Goal: Task Accomplishment & Management: Manage account settings

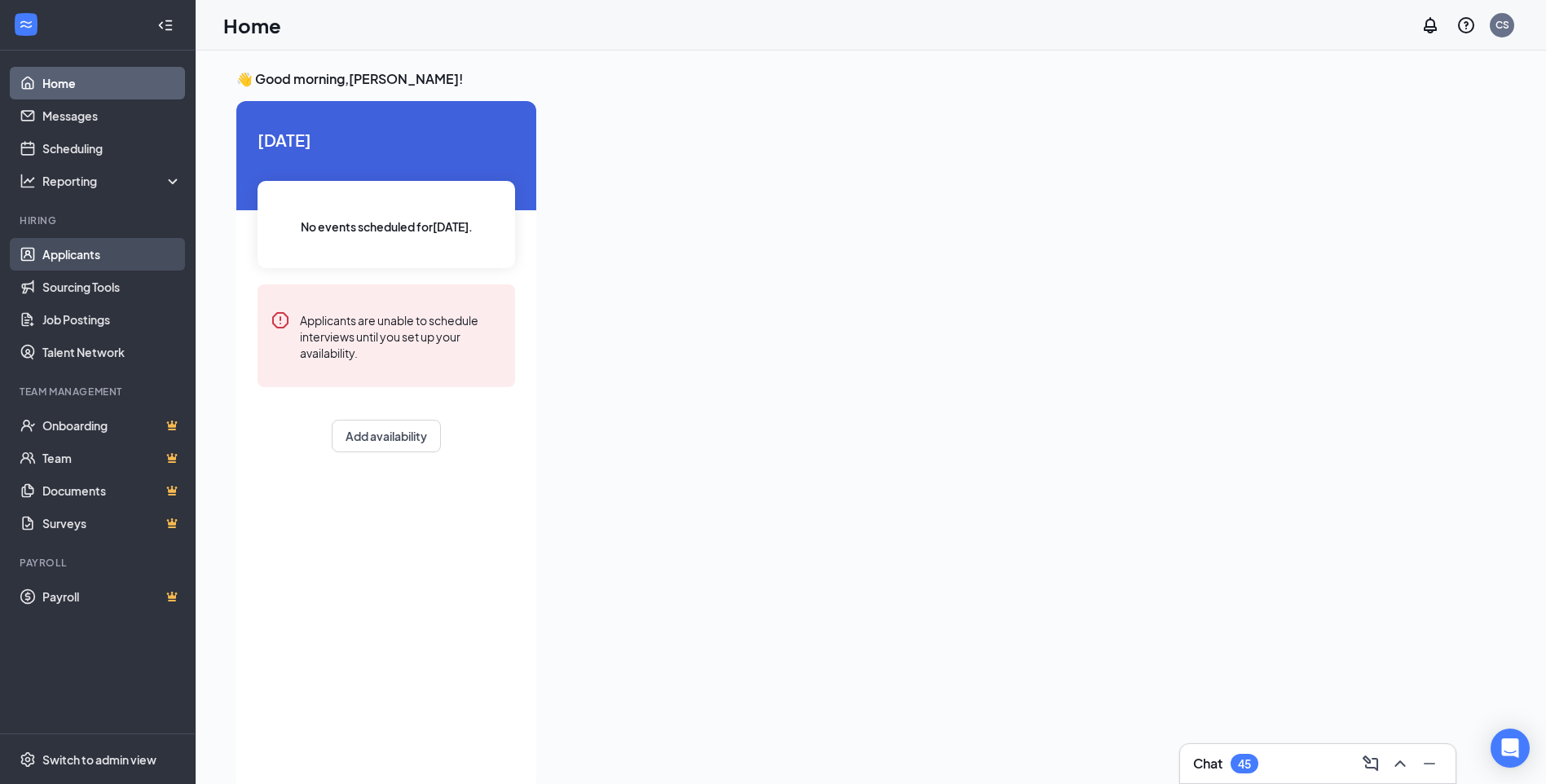
click at [113, 256] on link "Applicants" at bounding box center [112, 254] width 140 height 33
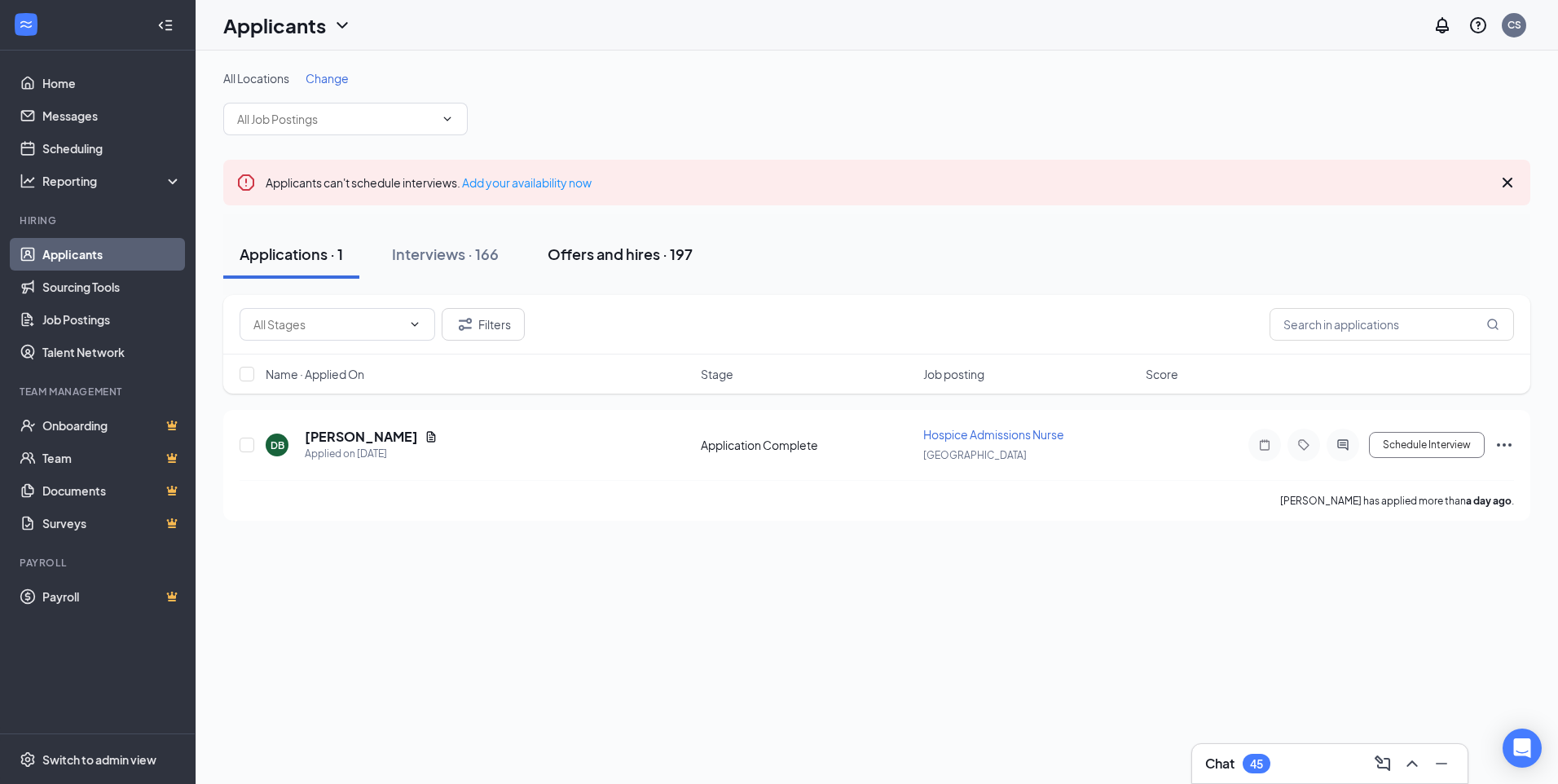
click at [666, 247] on div "Offers and hires · 197" at bounding box center [620, 254] width 145 height 21
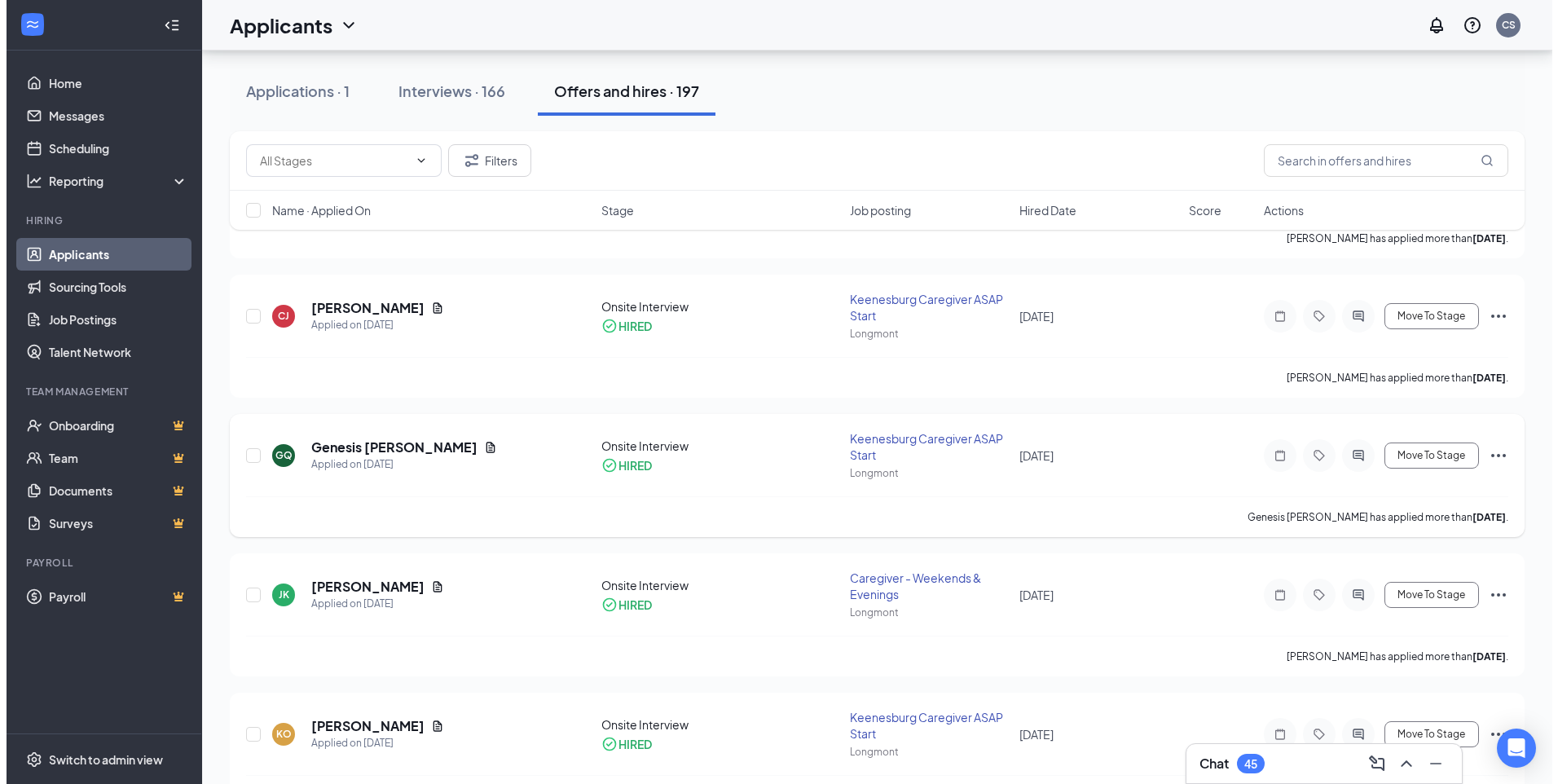
scroll to position [2119, 0]
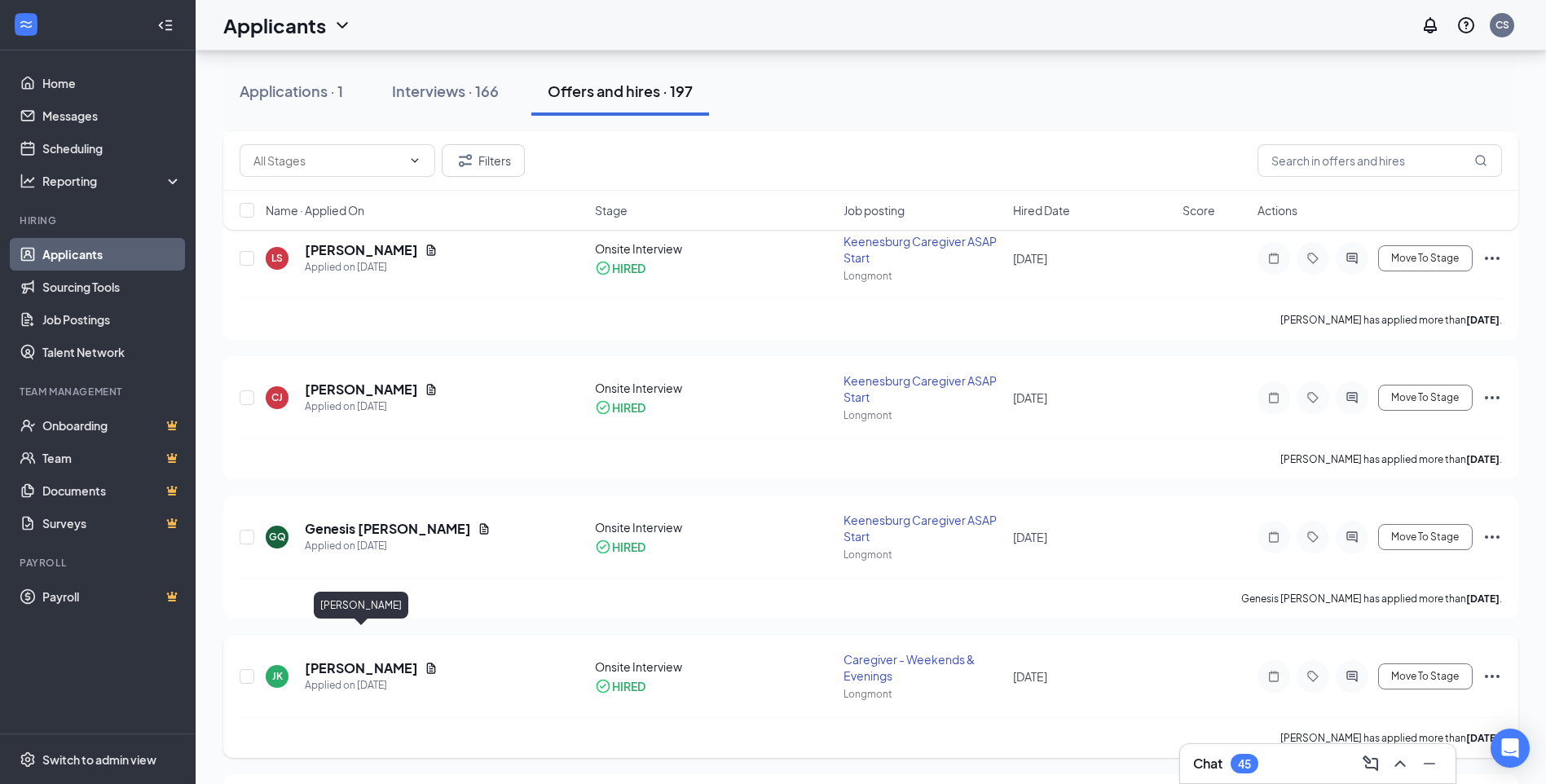
click at [360, 651] on div "[PERSON_NAME] [PERSON_NAME] Applied on [DATE] Onsite Interview HIRED Caregiver …" at bounding box center [871, 684] width 1263 height 66
click at [352, 659] on h5 "[PERSON_NAME]" at bounding box center [361, 668] width 113 height 18
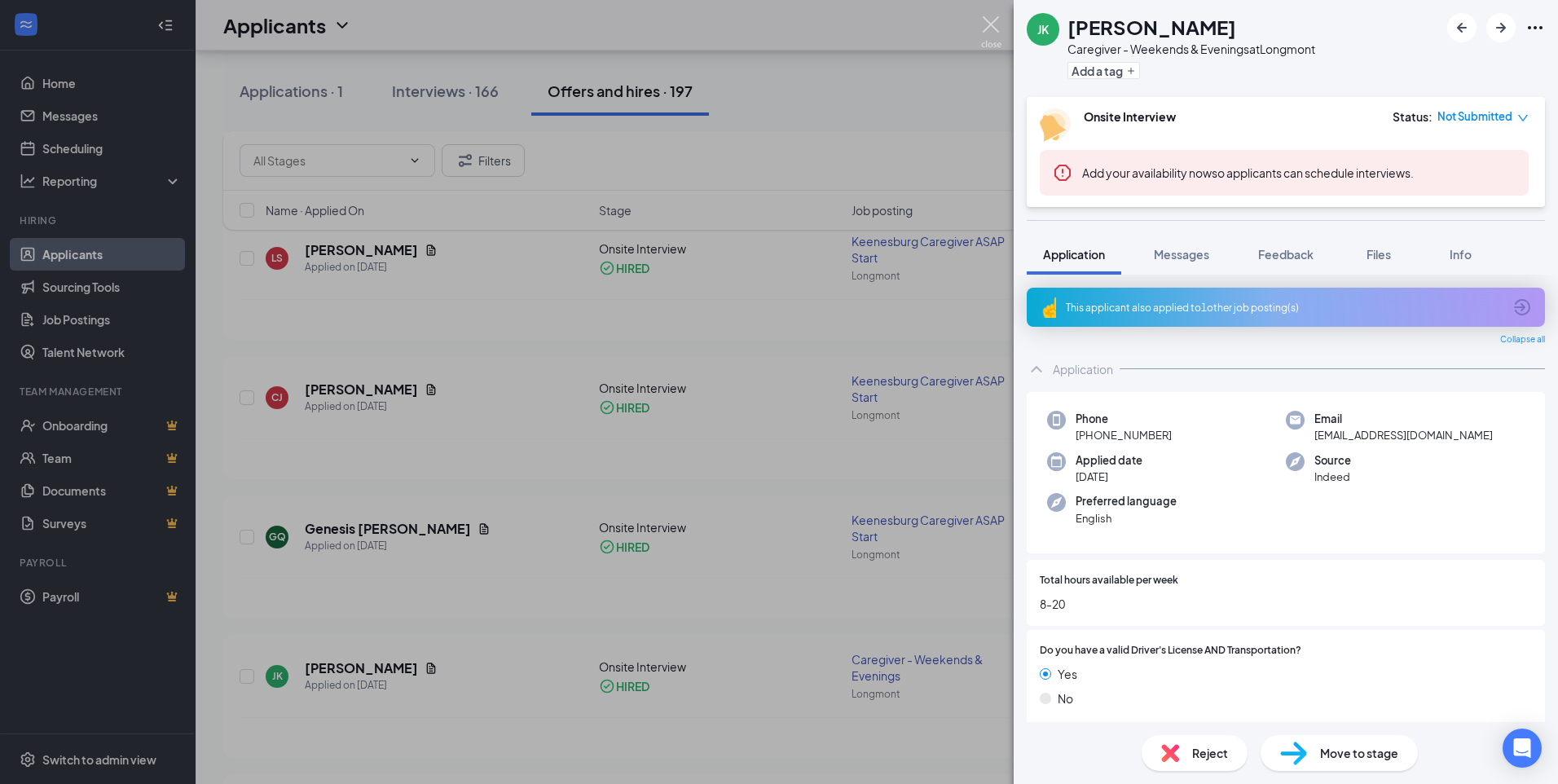
click at [991, 32] on img at bounding box center [992, 32] width 21 height 32
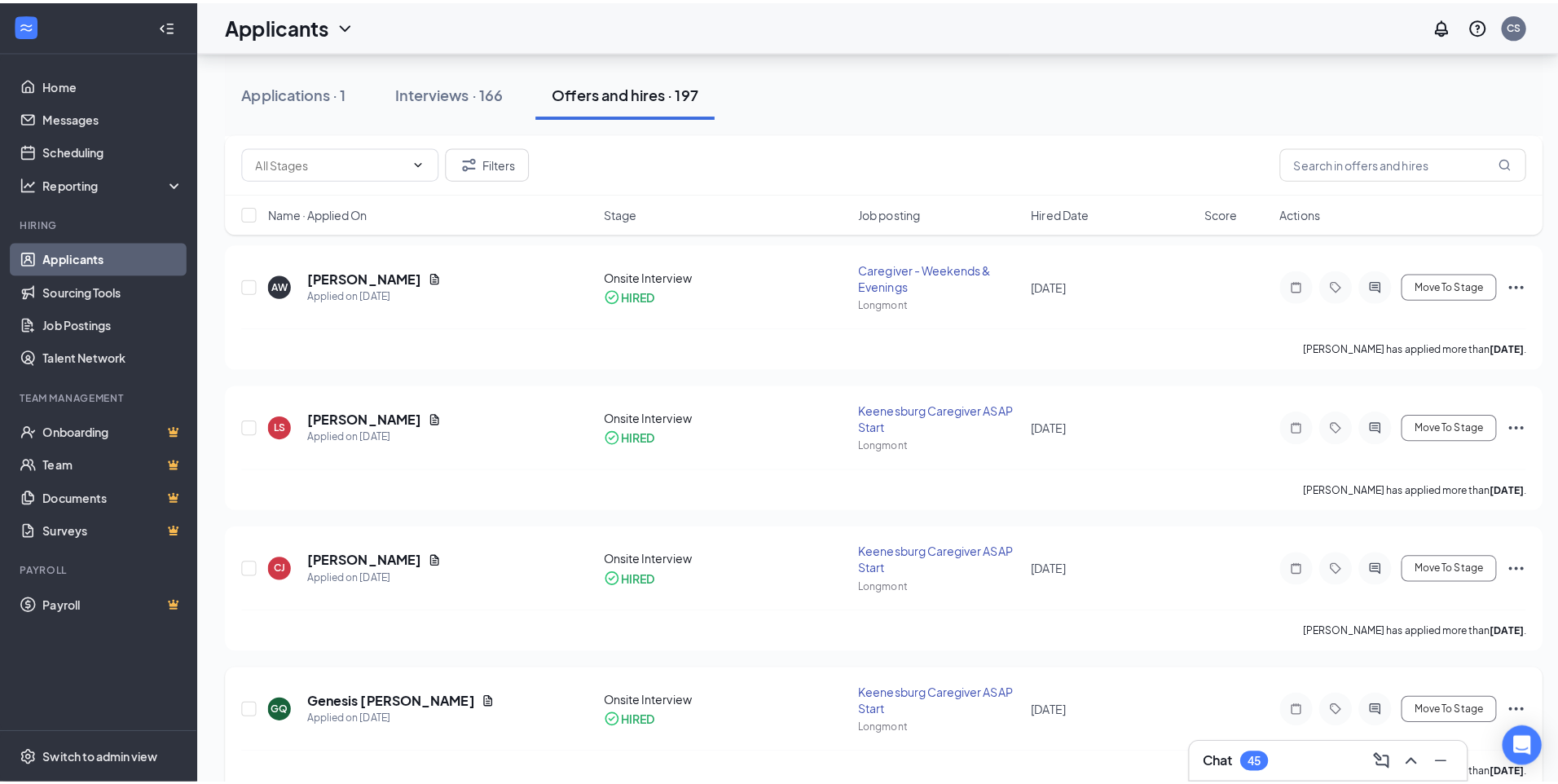
scroll to position [1874, 0]
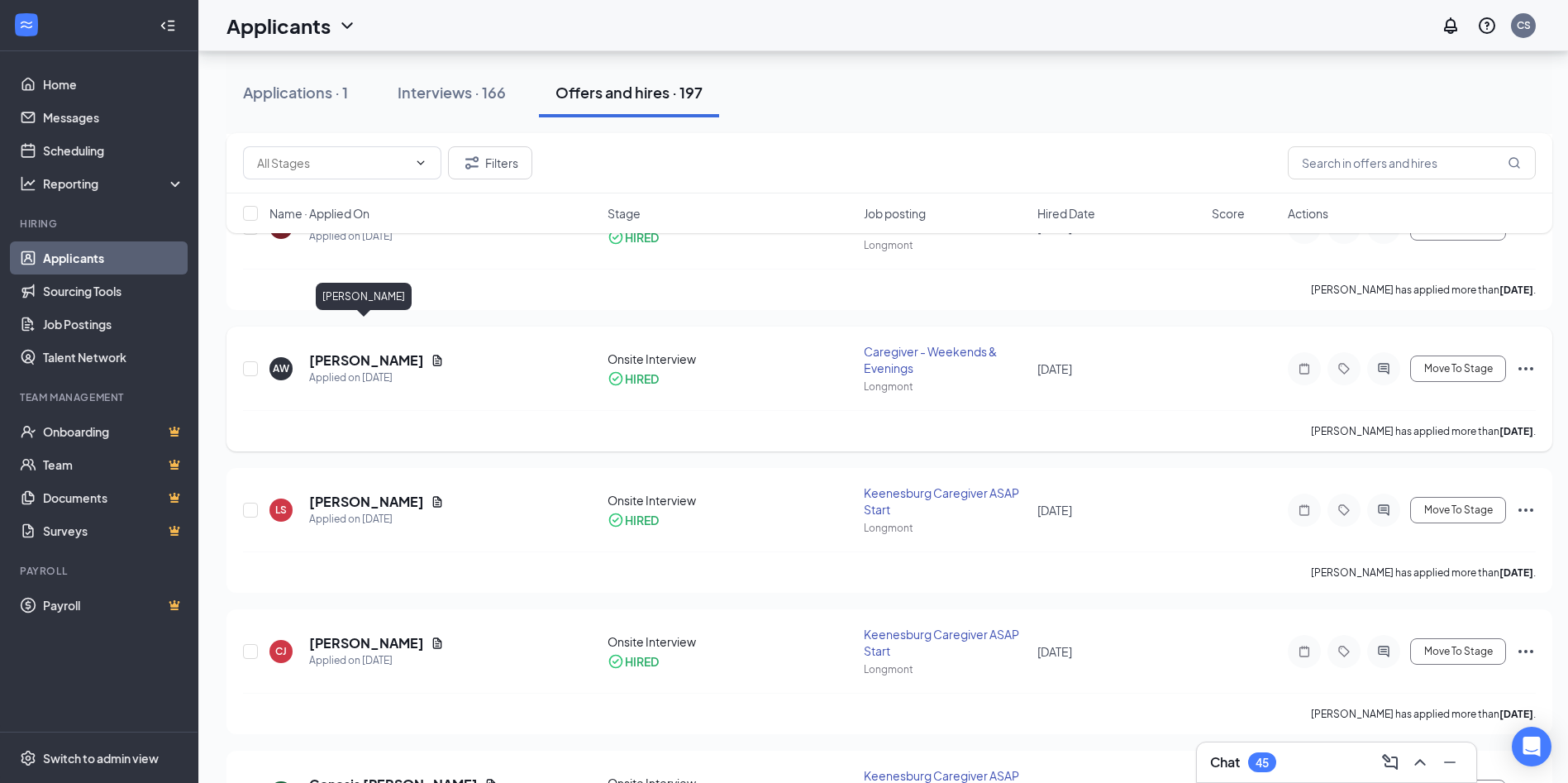
click at [335, 351] on h5 "[PERSON_NAME]" at bounding box center [367, 360] width 115 height 18
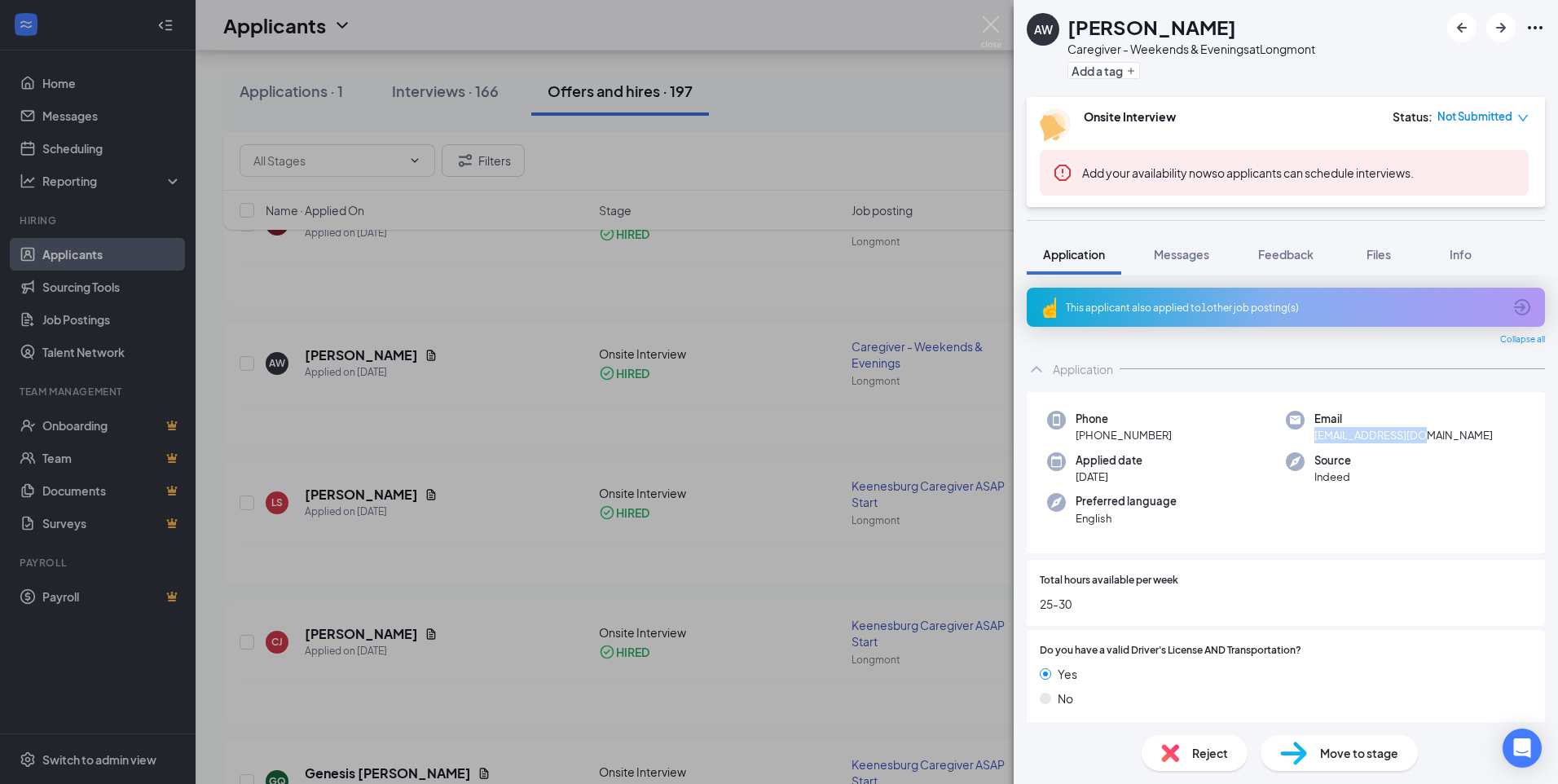
drag, startPoint x: 1417, startPoint y: 438, endPoint x: 1302, endPoint y: 440, distance: 115.0
click at [1302, 440] on div "Email [EMAIL_ADDRESS][DOMAIN_NAME]" at bounding box center [1405, 426] width 239 height 33
copy span "[EMAIL_ADDRESS][DOMAIN_NAME]"
drag, startPoint x: 1204, startPoint y: 30, endPoint x: 1072, endPoint y: 30, distance: 132.0
click at [1072, 30] on div "[PERSON_NAME]" at bounding box center [1191, 26] width 248 height 27
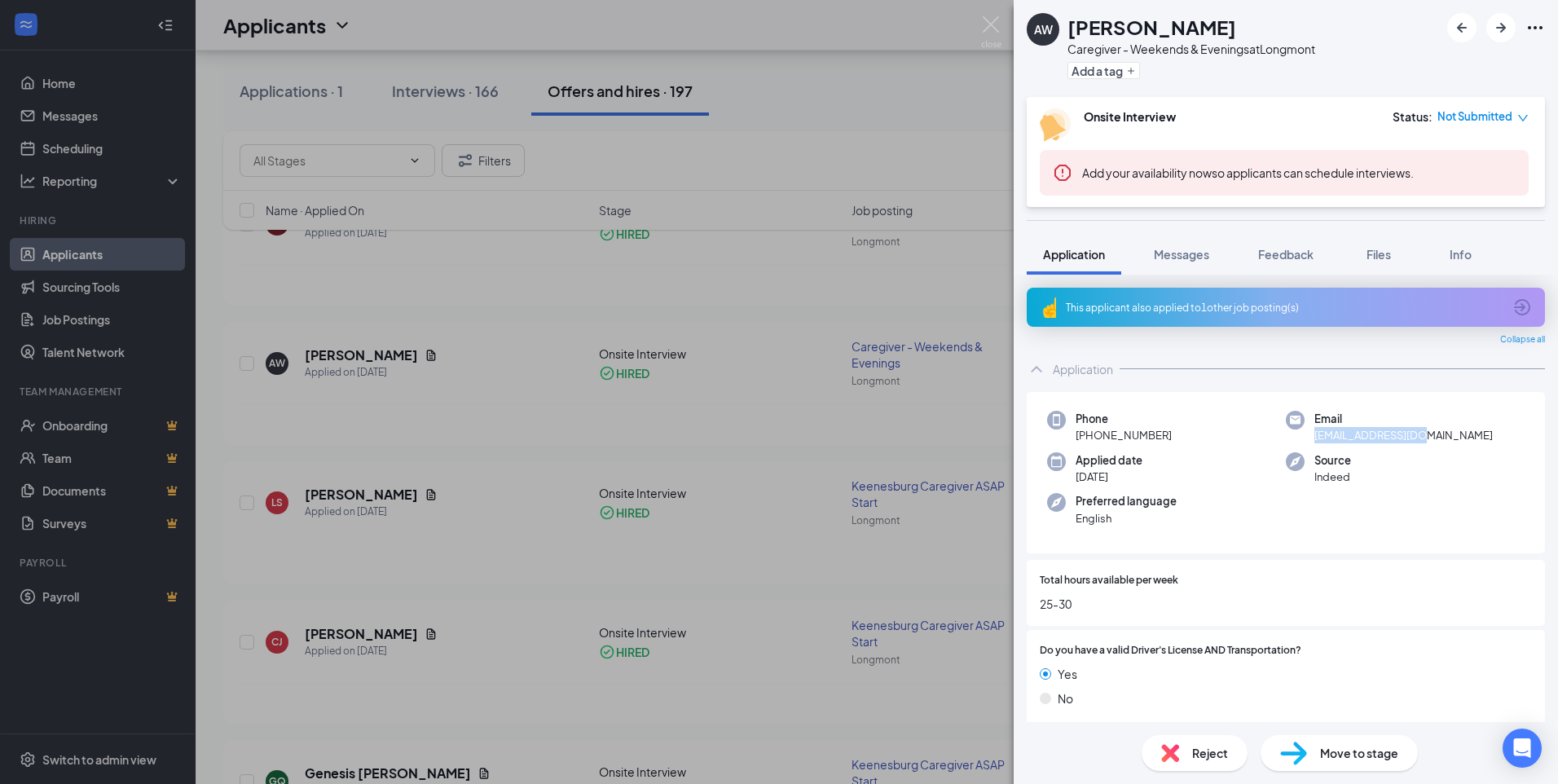
copy h1 "[PERSON_NAME]"
drag, startPoint x: 1429, startPoint y: 440, endPoint x: 1307, endPoint y: 440, distance: 122.0
click at [1307, 440] on div "Email [EMAIL_ADDRESS][DOMAIN_NAME]" at bounding box center [1405, 426] width 239 height 33
copy span "[EMAIL_ADDRESS][DOMAIN_NAME]"
click at [1142, 692] on div "No" at bounding box center [1286, 698] width 493 height 18
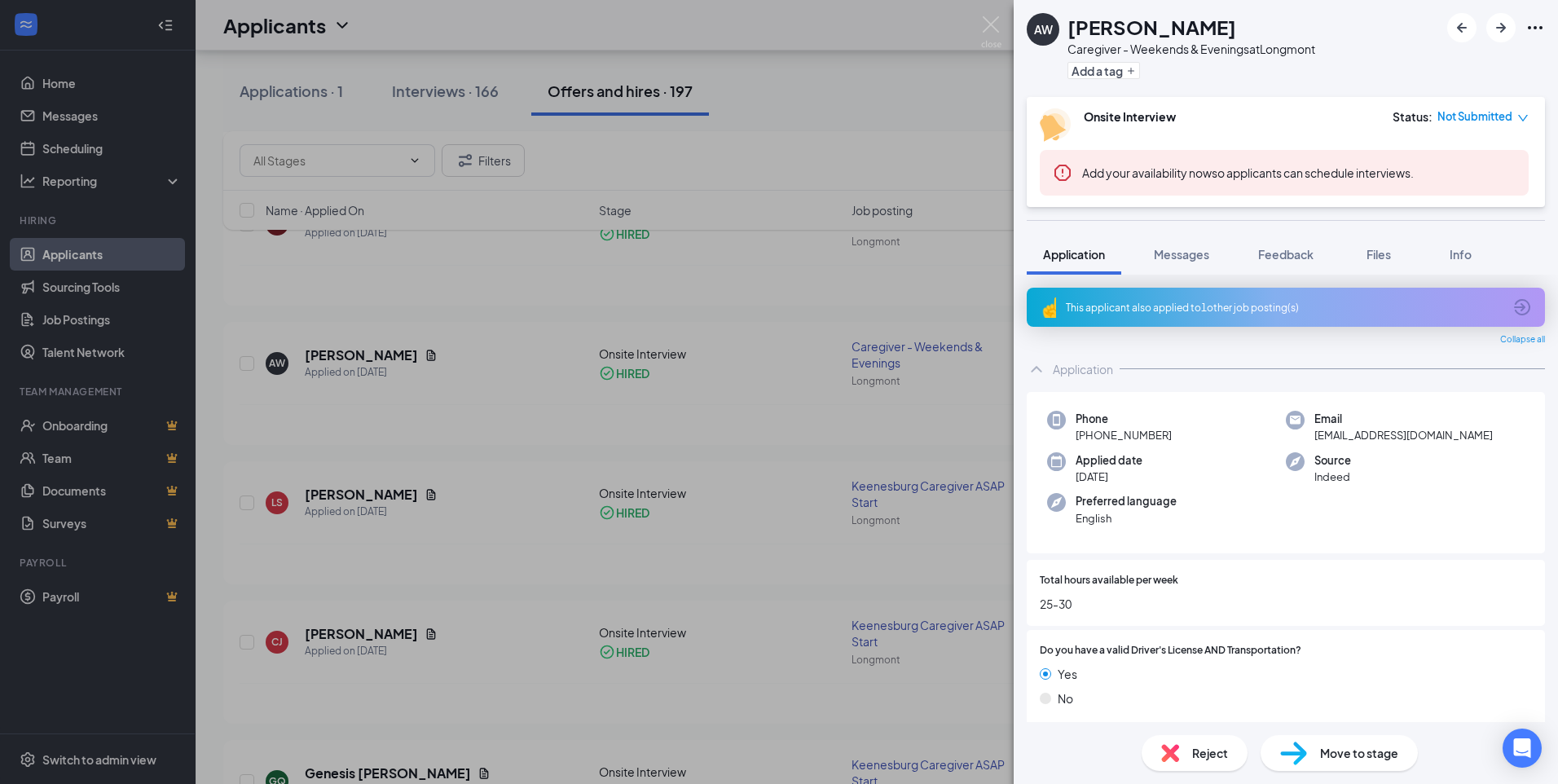
drag, startPoint x: 1218, startPoint y: 27, endPoint x: 1061, endPoint y: 26, distance: 157.0
click at [1061, 26] on div "AW [PERSON_NAME] Caregiver - Weekends & Evenings at [GEOGRAPHIC_DATA] Add a tag" at bounding box center [1171, 48] width 289 height 71
copy div "[PERSON_NAME]"
click at [991, 35] on img at bounding box center [992, 32] width 21 height 32
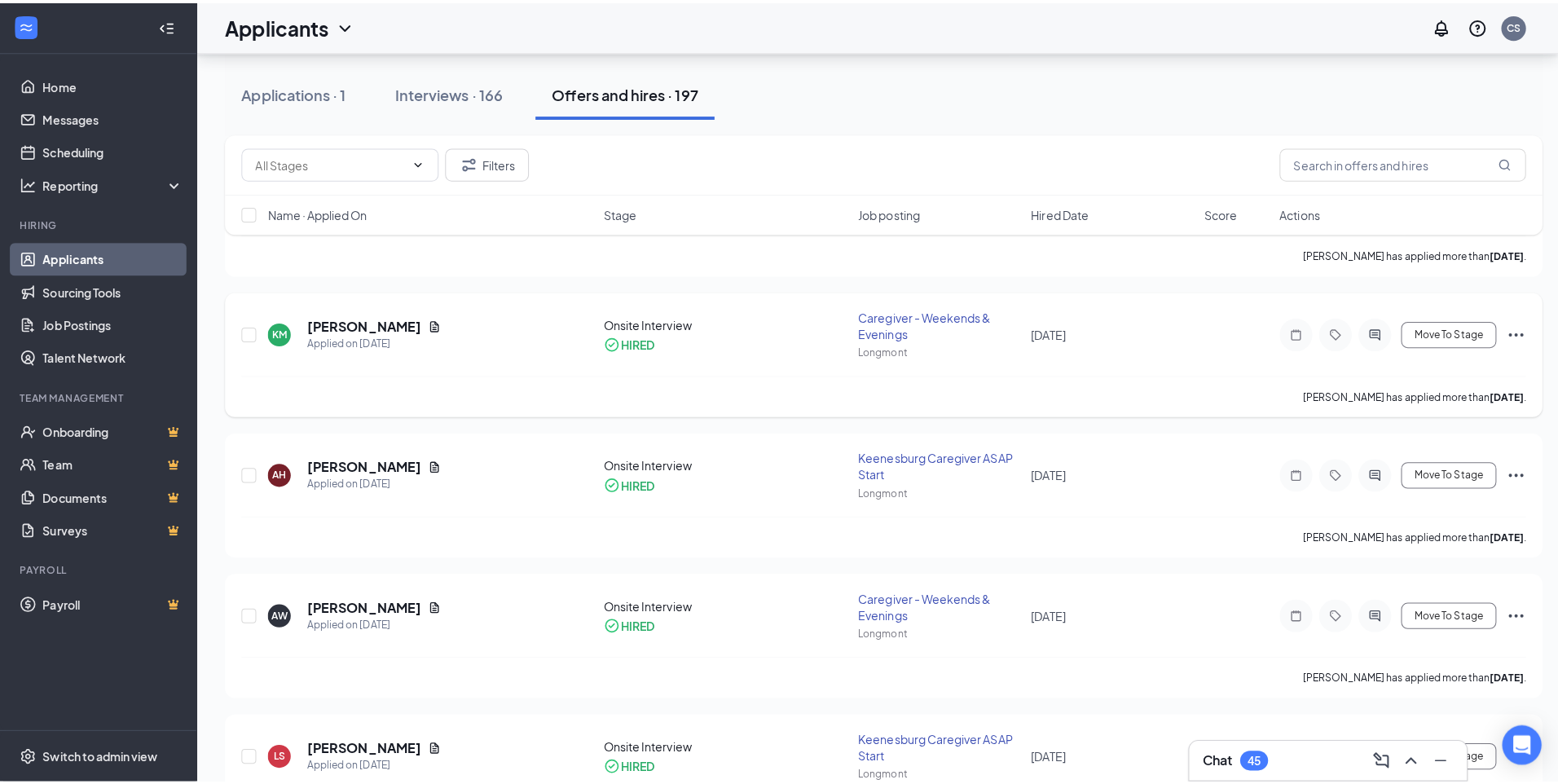
scroll to position [1548, 0]
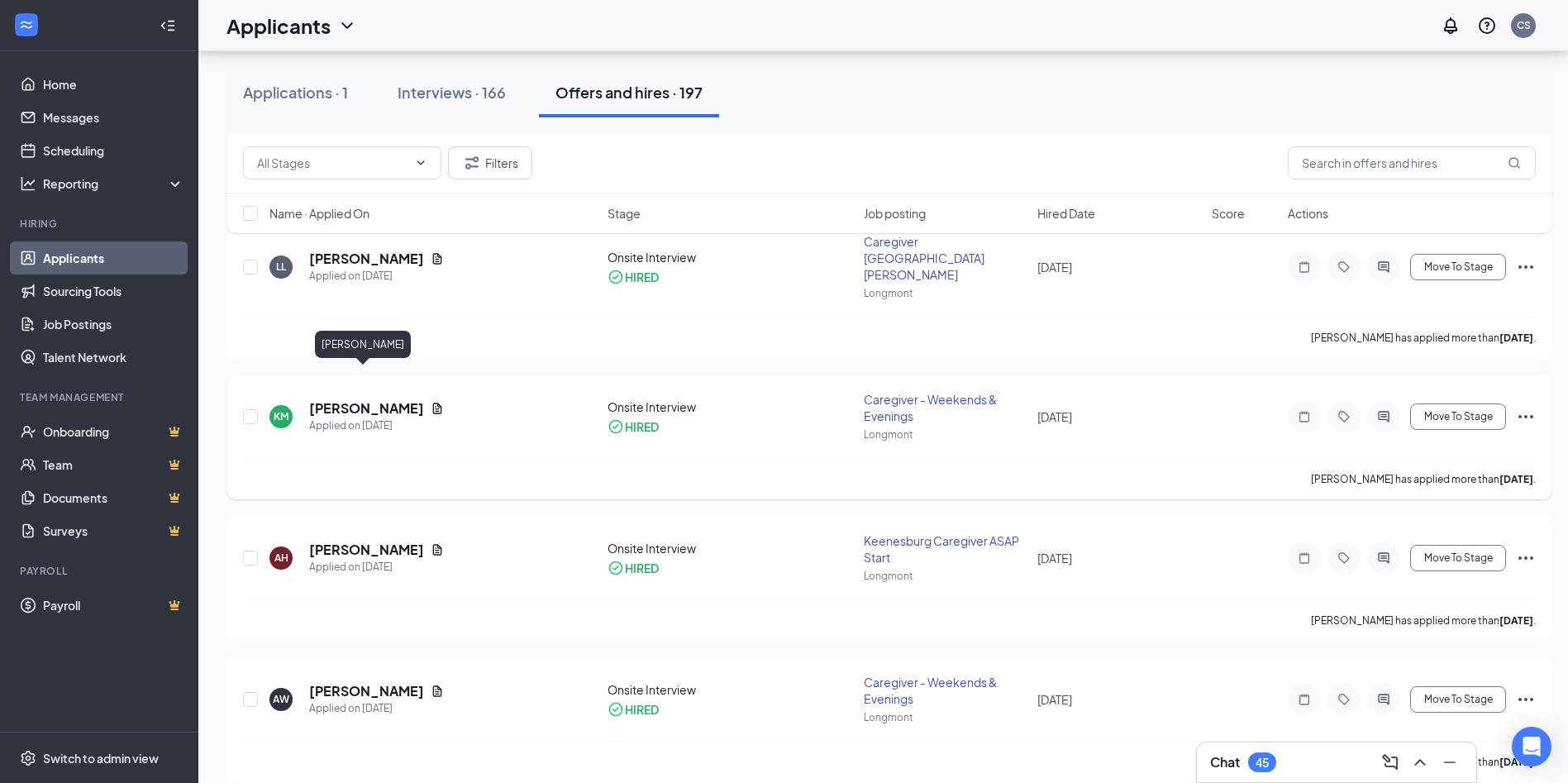
click at [327, 399] on h5 "[PERSON_NAME]" at bounding box center [367, 408] width 115 height 18
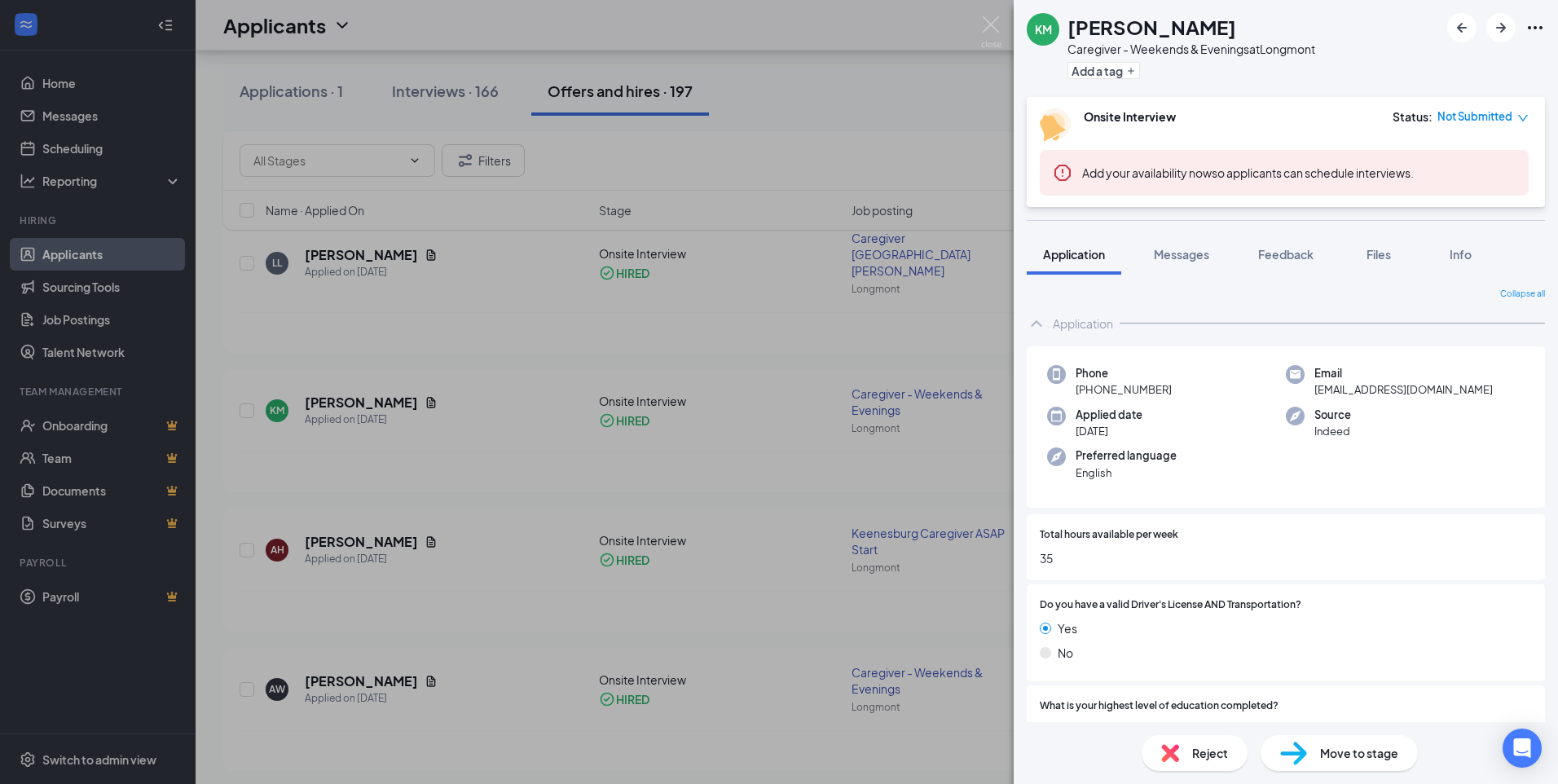
click at [1006, 32] on div "KM [PERSON_NAME] Caregiver - Weekends & Evenings at [GEOGRAPHIC_DATA] Add a tag…" at bounding box center [779, 392] width 1558 height 784
click at [983, 26] on div "Applicants CS" at bounding box center [877, 25] width 1363 height 51
